Goal: Find specific page/section: Find specific page/section

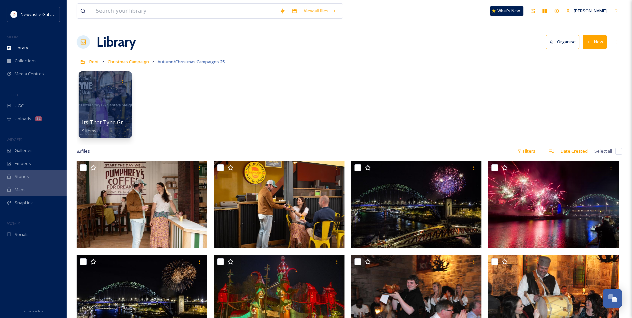
click at [176, 62] on span "Autumn/Christmas Campaigns 25" at bounding box center [191, 62] width 67 height 6
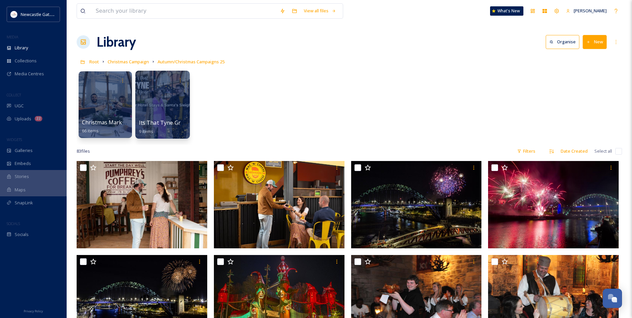
click at [167, 89] on div at bounding box center [162, 105] width 54 height 68
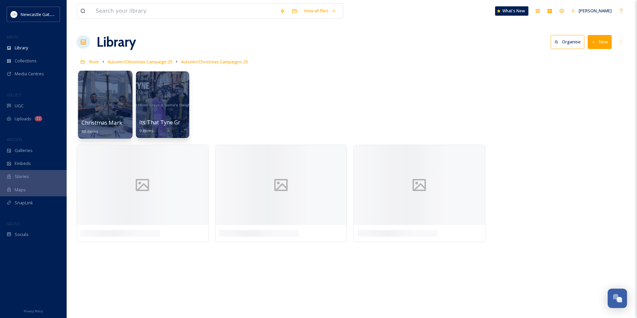
click at [111, 104] on div at bounding box center [105, 105] width 54 height 68
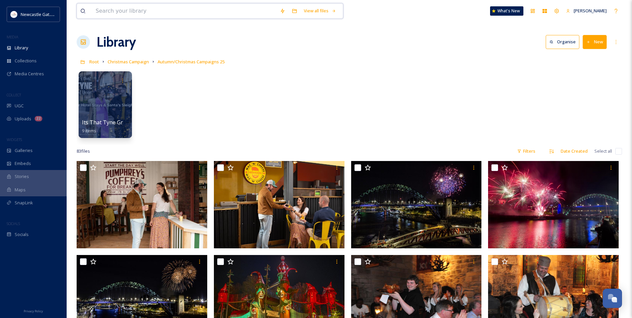
click at [119, 7] on input at bounding box center [184, 11] width 184 height 15
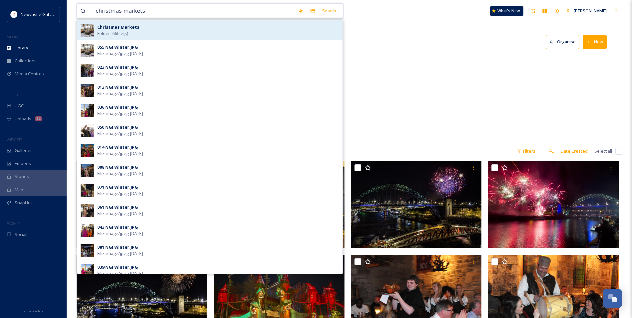
type input "christmas markets"
click at [217, 30] on div "Christmas Markets Folder - 66 file(s)" at bounding box center [218, 30] width 242 height 13
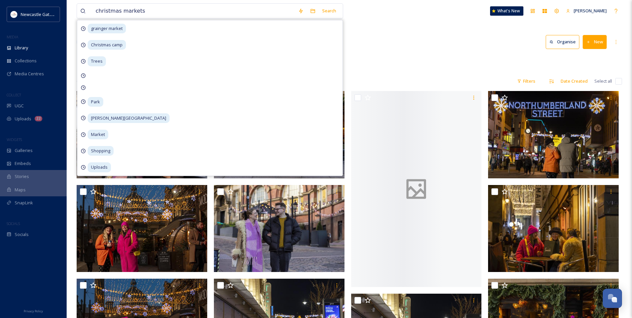
click at [426, 40] on div "Library Organise New" at bounding box center [349, 42] width 545 height 20
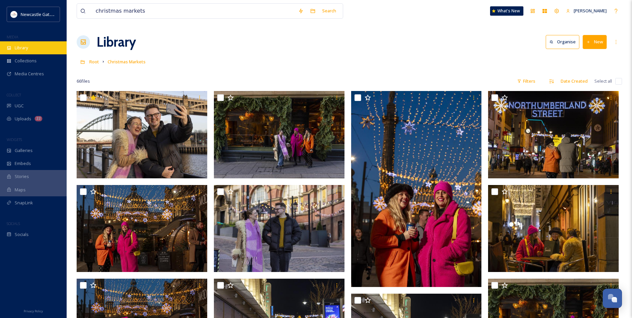
click at [28, 46] on span "Library" at bounding box center [21, 48] width 13 height 6
